Goal: Transaction & Acquisition: Purchase product/service

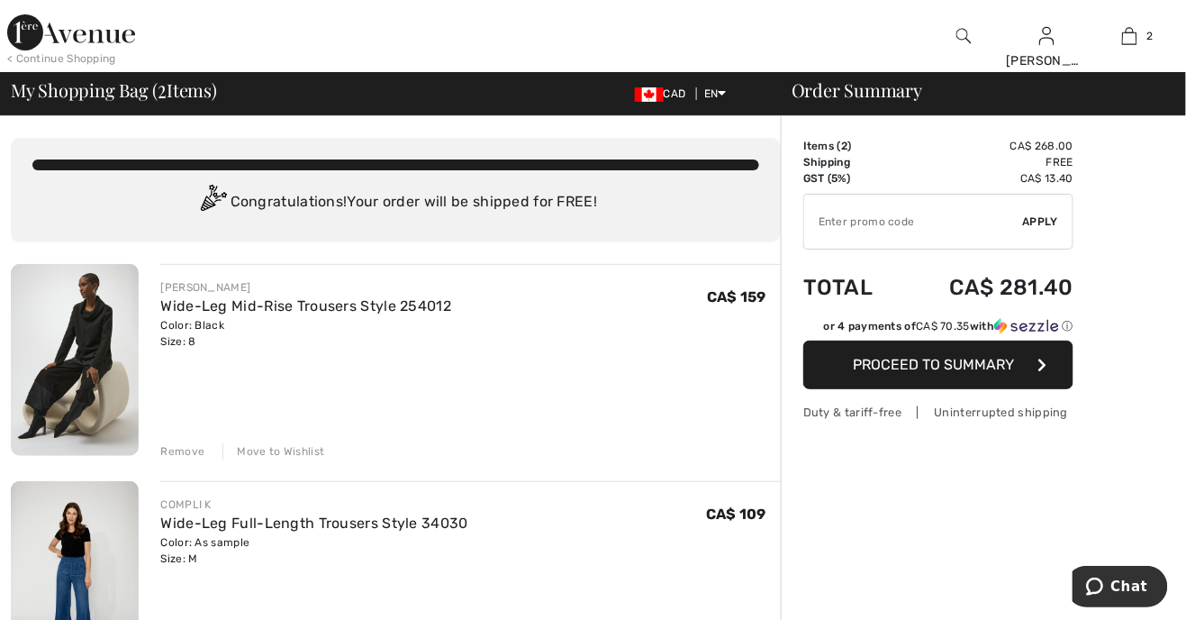
click at [111, 308] on img at bounding box center [75, 360] width 128 height 192
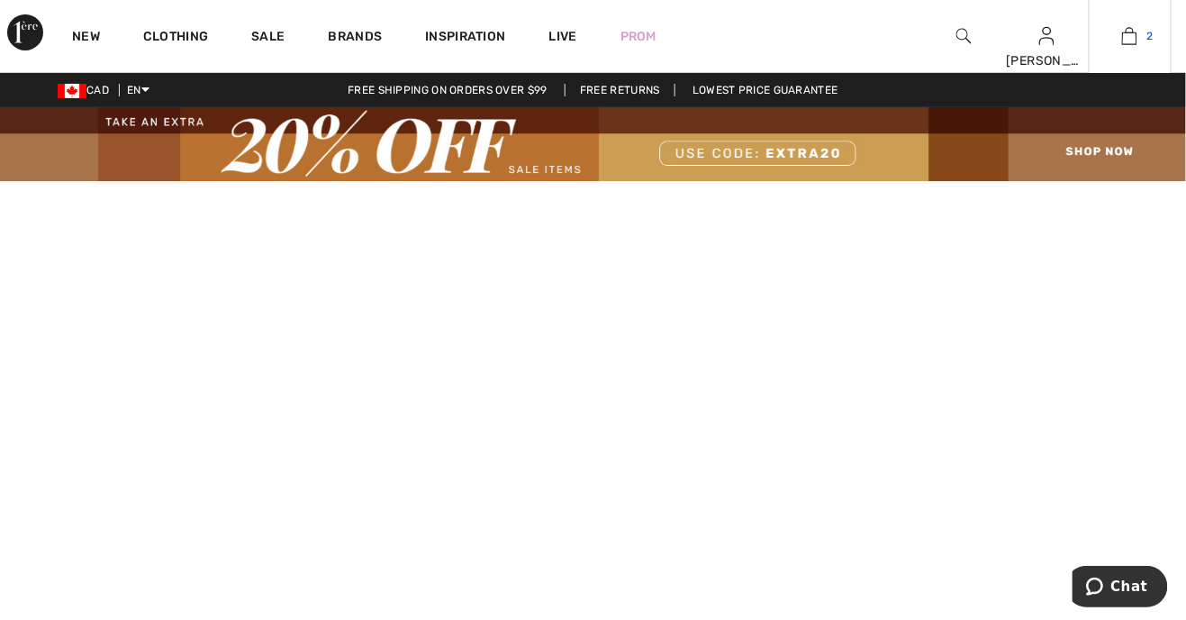
click at [1134, 40] on img at bounding box center [1129, 36] width 15 height 22
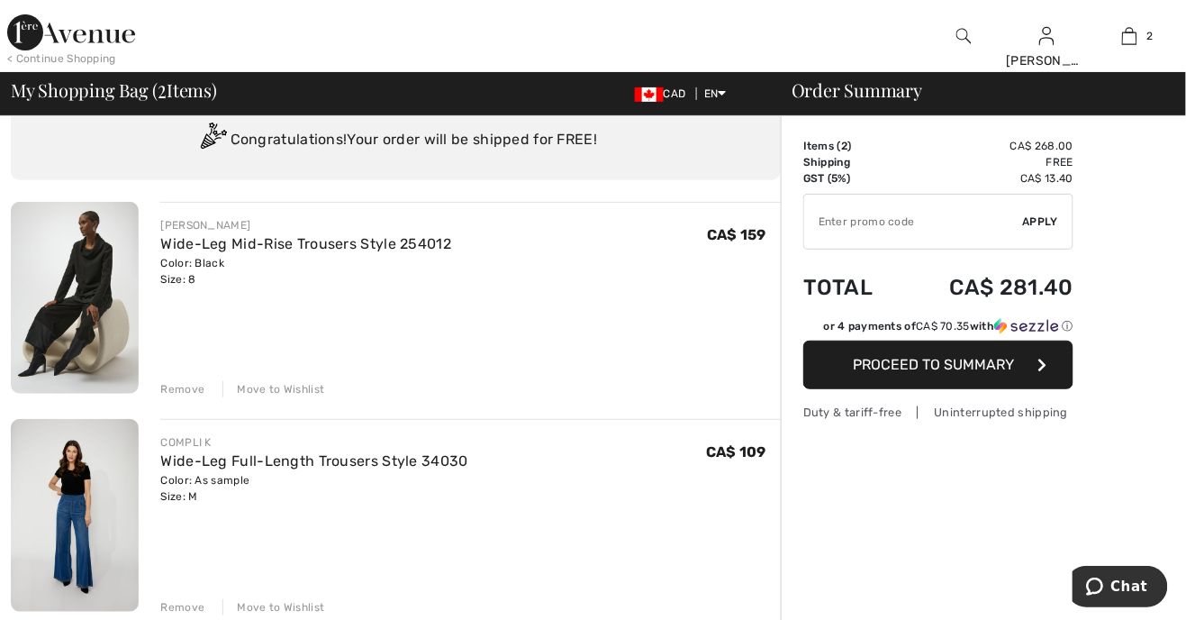
scroll to position [72, 0]
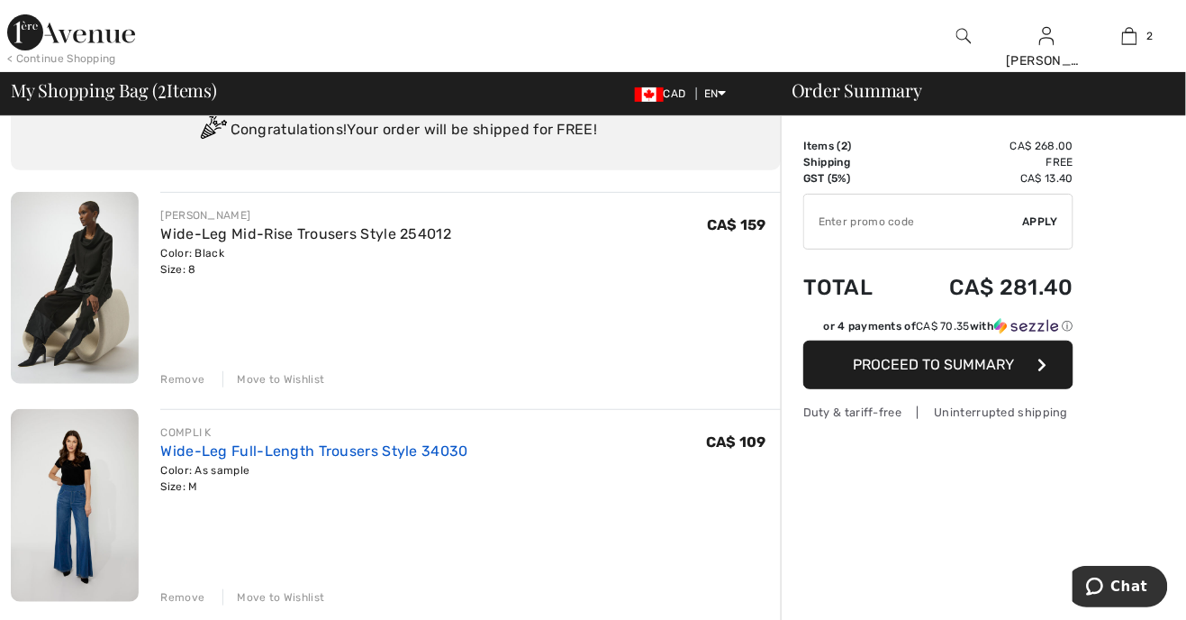
click at [204, 450] on link "Wide-Leg Full-Length Trousers Style 34030" at bounding box center [313, 450] width 307 height 17
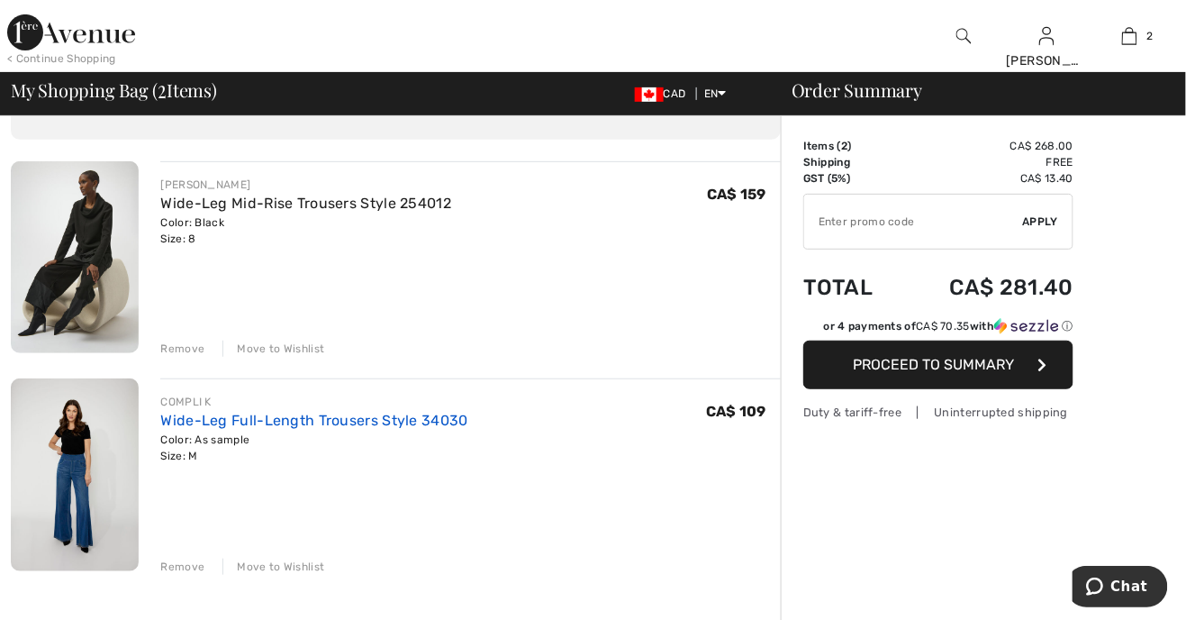
scroll to position [130, 0]
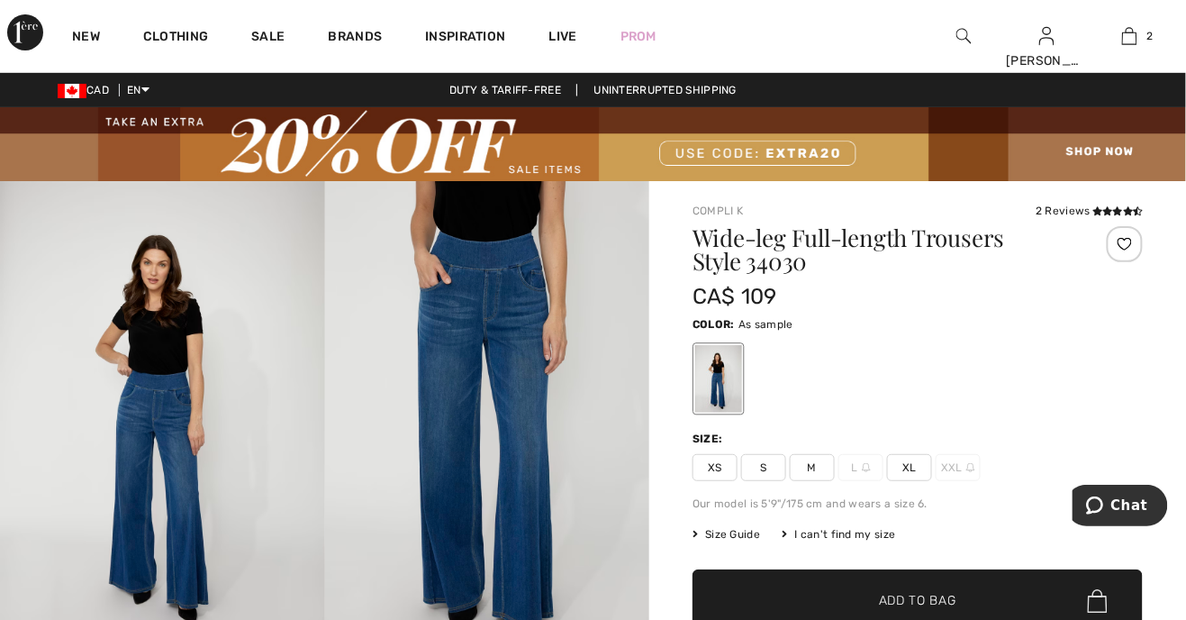
click at [770, 467] on span "S" at bounding box center [763, 467] width 45 height 27
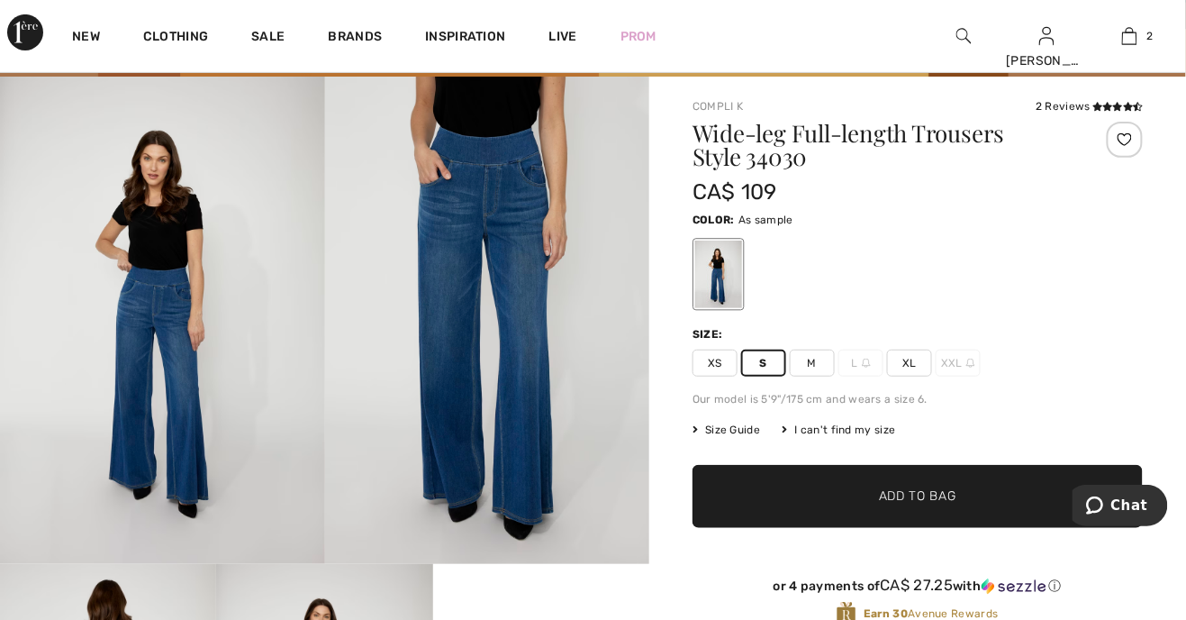
scroll to position [103, 0]
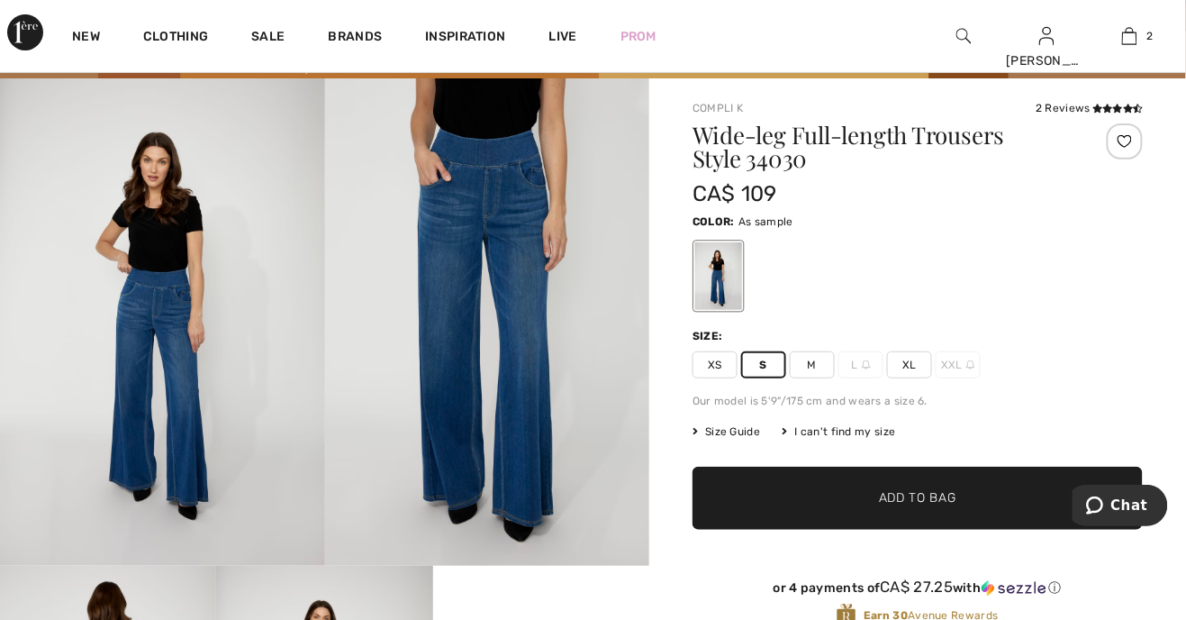
click at [740, 432] on span "Size Guide" at bounding box center [727, 431] width 68 height 16
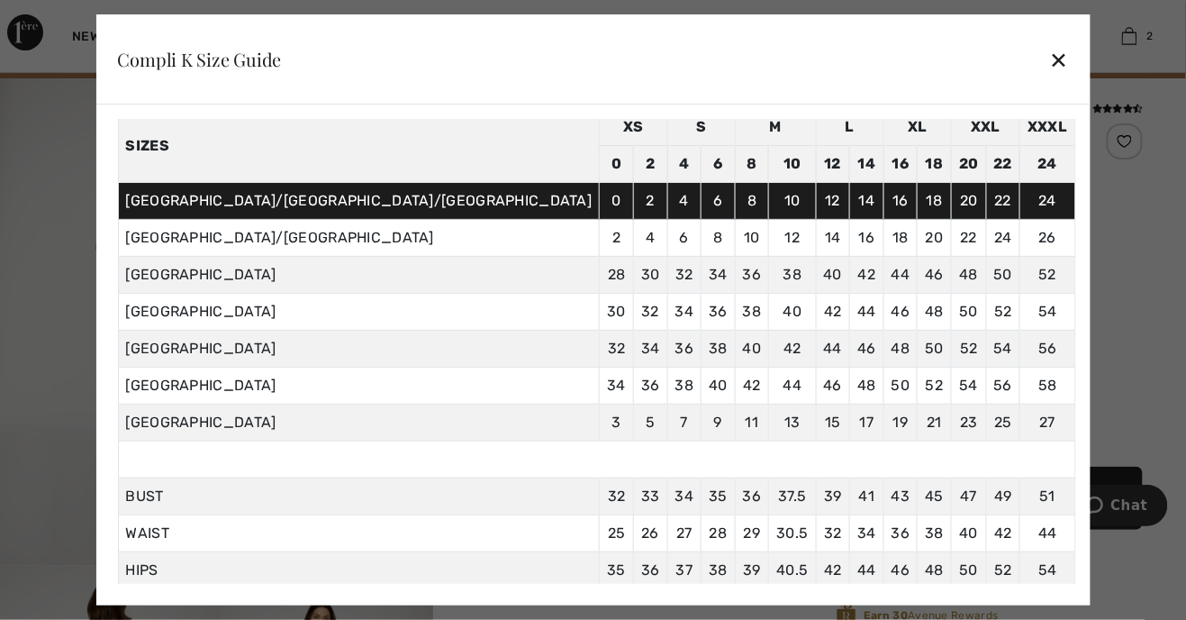
scroll to position [79, 0]
click at [1050, 47] on div "✕" at bounding box center [1059, 60] width 19 height 38
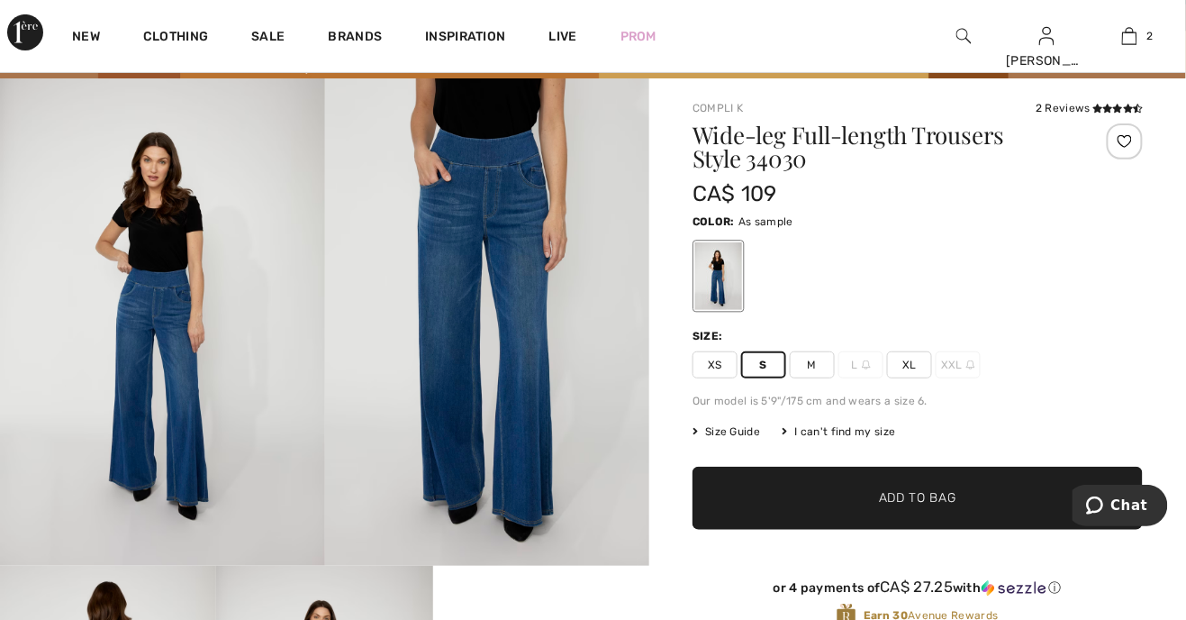
click at [820, 365] on span "M" at bounding box center [812, 364] width 45 height 27
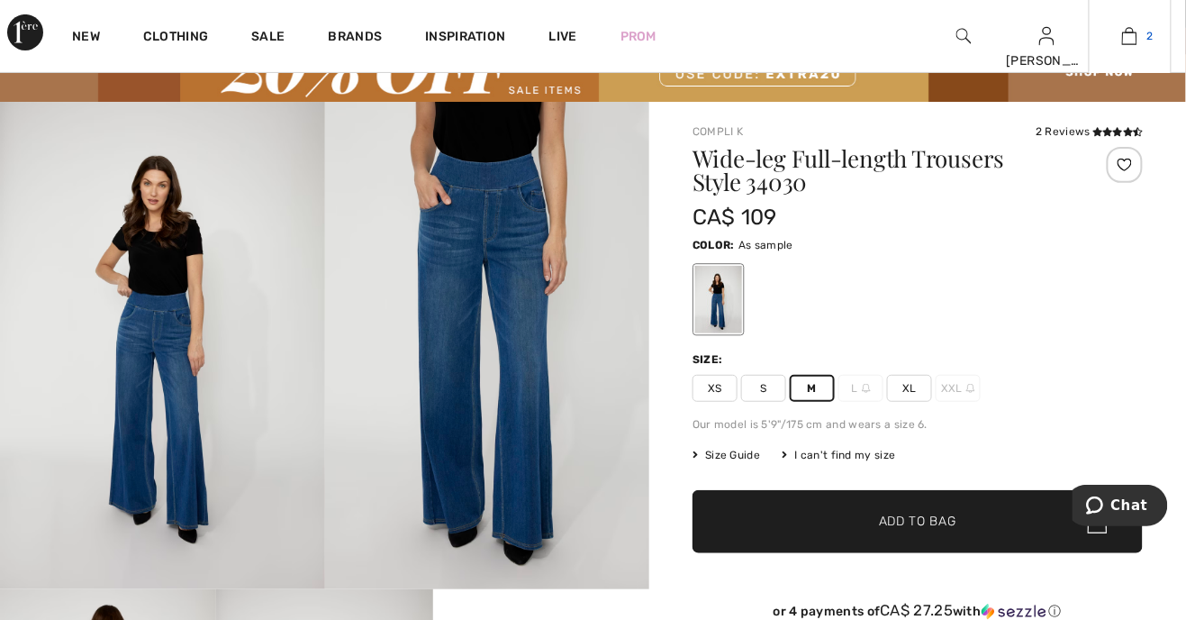
click at [1140, 36] on link "2" at bounding box center [1130, 36] width 81 height 22
